Goal: Navigation & Orientation: Find specific page/section

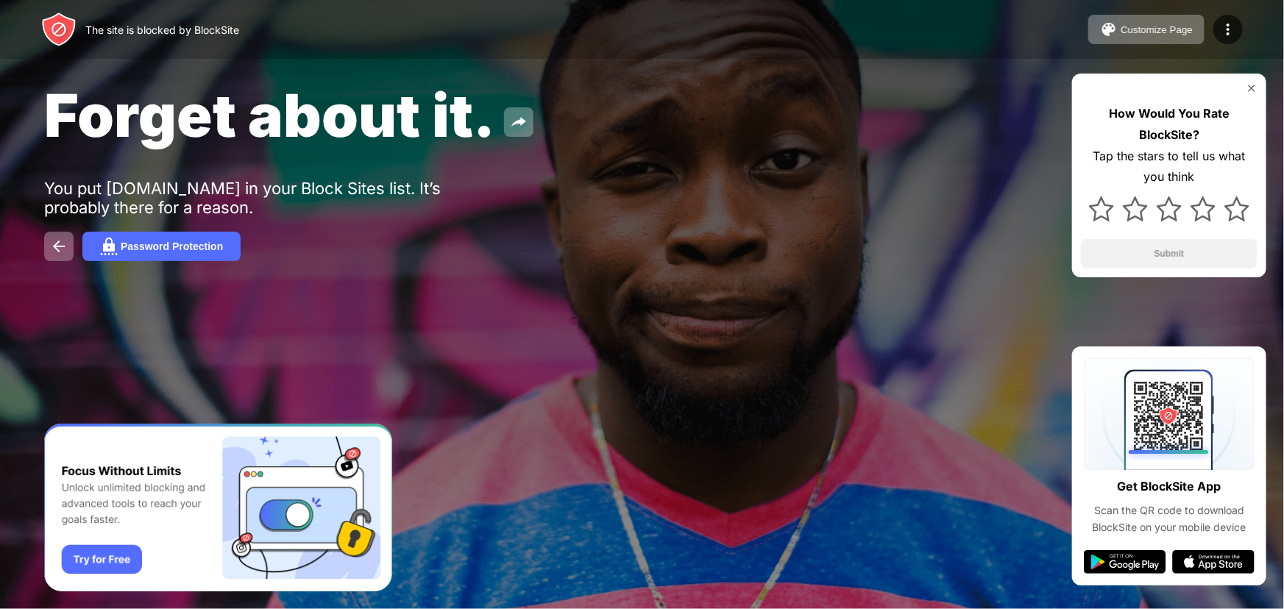
click at [216, 196] on div "You put [DOMAIN_NAME] in your Block Sites list. It’s probably there for a reaso…" at bounding box center [271, 198] width 455 height 38
